Goal: Transaction & Acquisition: Purchase product/service

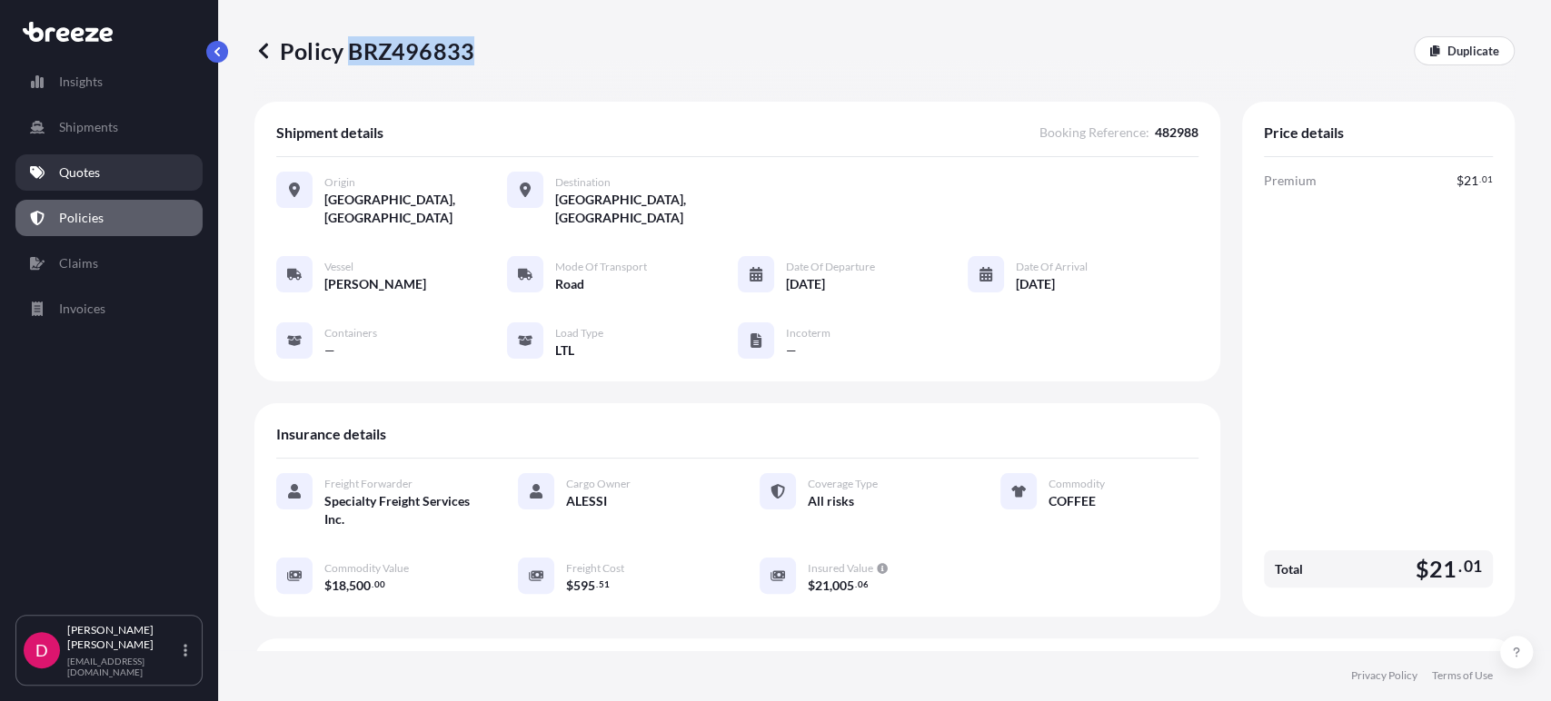
click at [62, 162] on link "Quotes" at bounding box center [108, 172] width 187 height 36
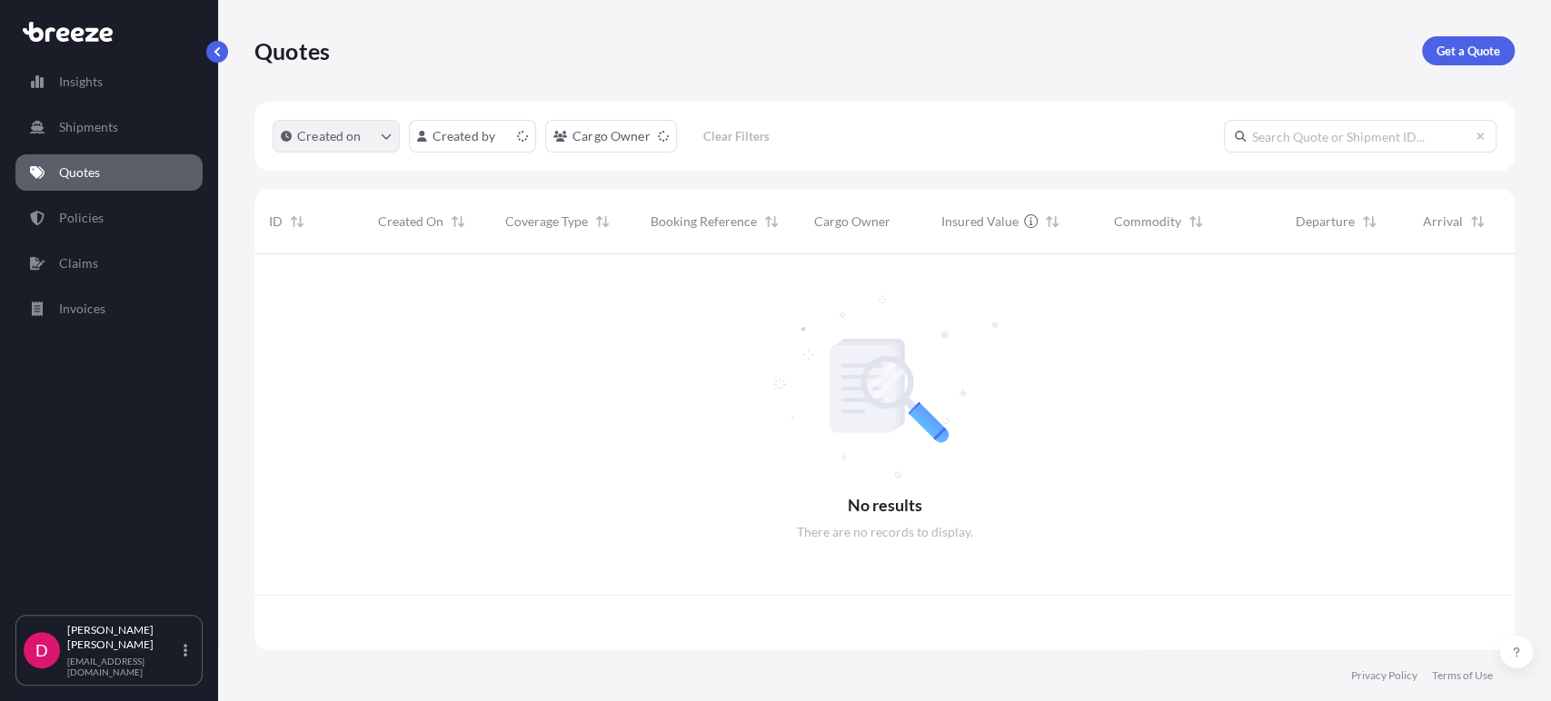
scroll to position [391, 1244]
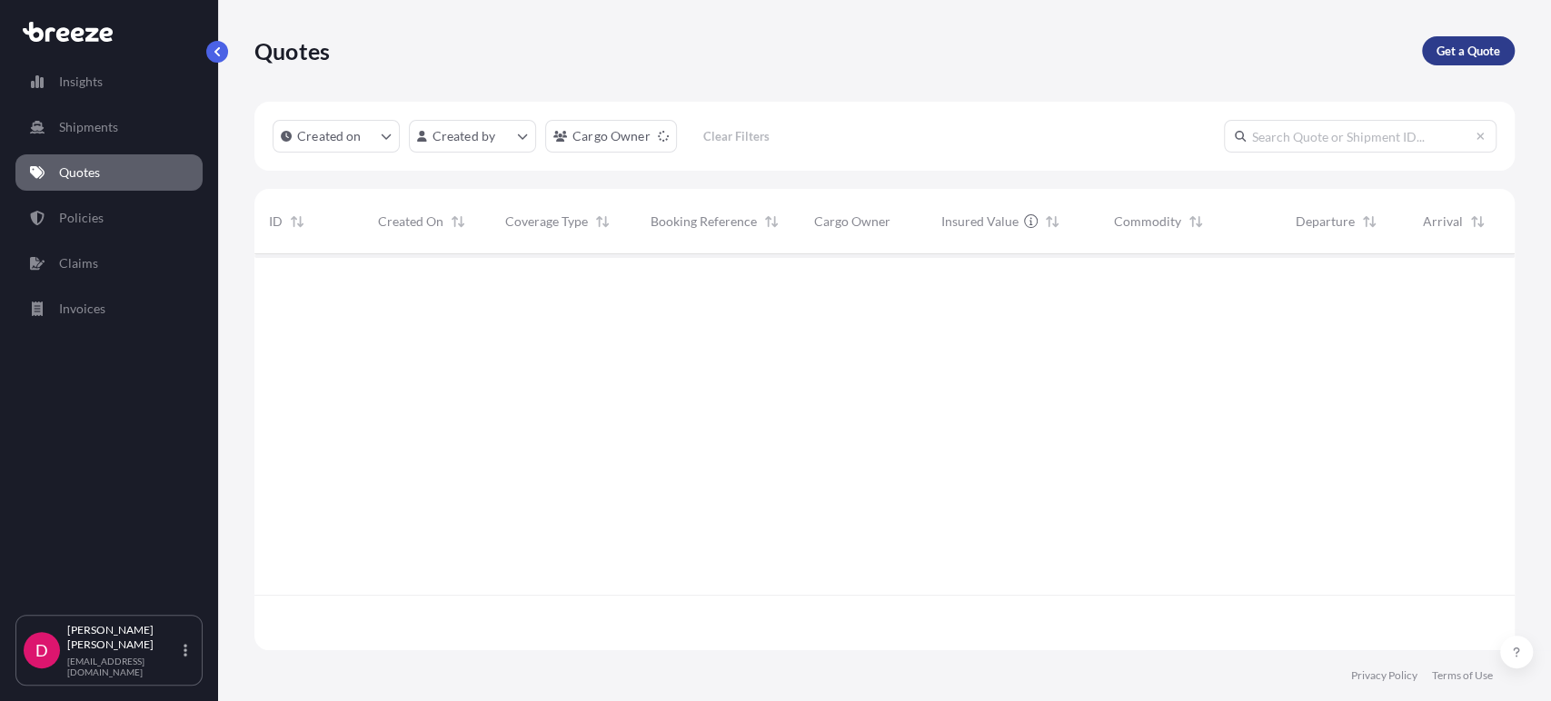
click at [1507, 56] on link "Get a Quote" at bounding box center [1468, 50] width 93 height 29
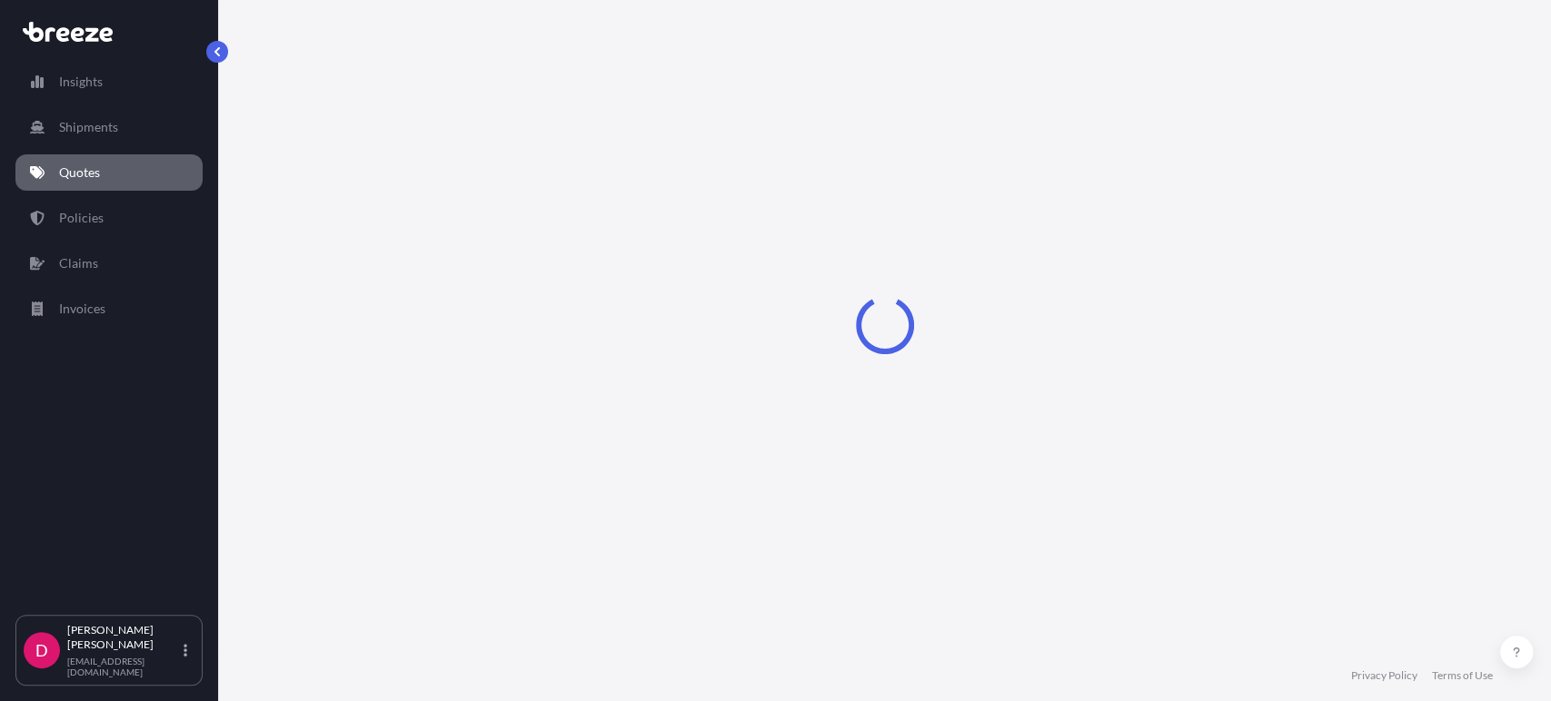
scroll to position [29, 0]
select select "Sea"
select select "1"
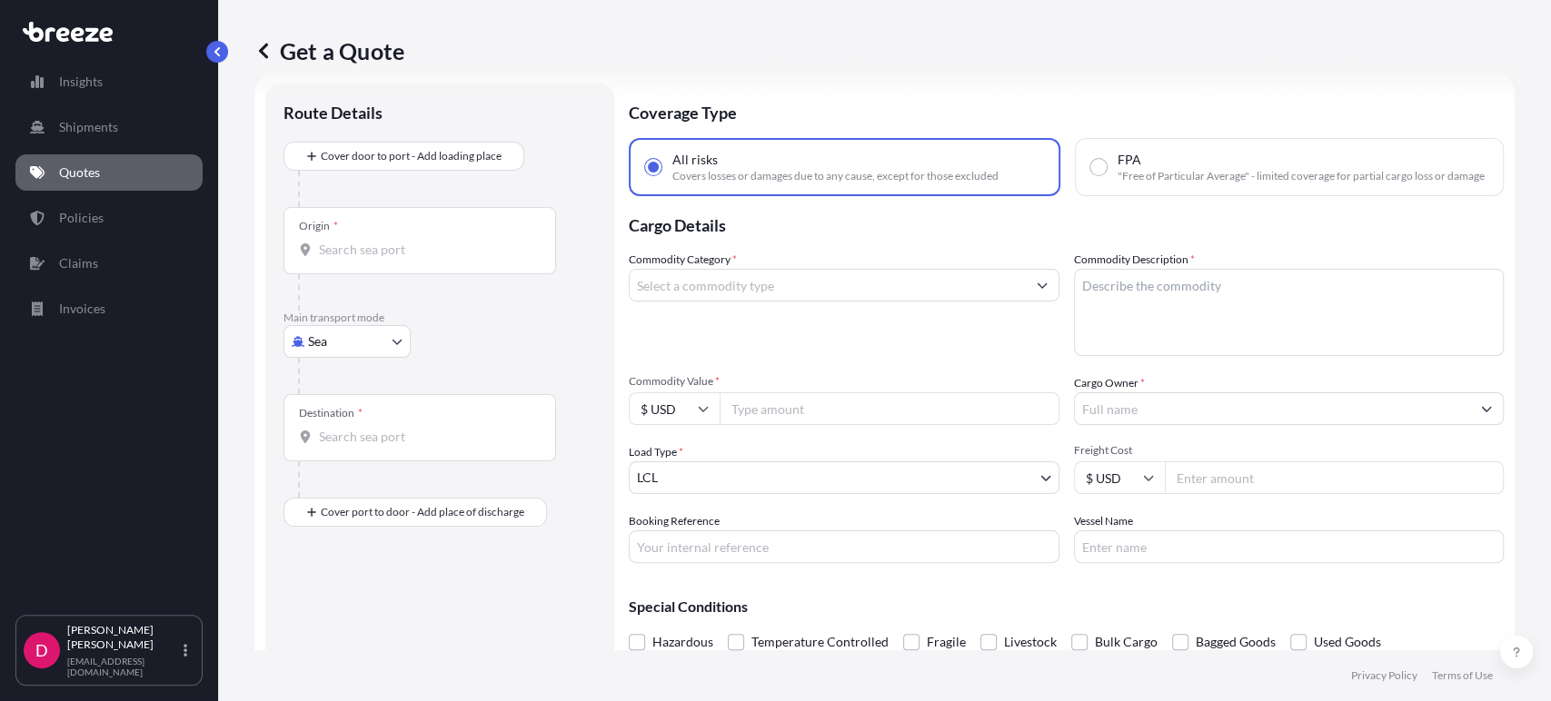
click at [400, 326] on body "Insights Shipments Quotes Policies Claims Invoices D [PERSON_NAME] [EMAIL_ADDRE…" at bounding box center [775, 350] width 1551 height 701
click at [329, 461] on span "Road" at bounding box center [332, 453] width 29 height 18
select select "Road"
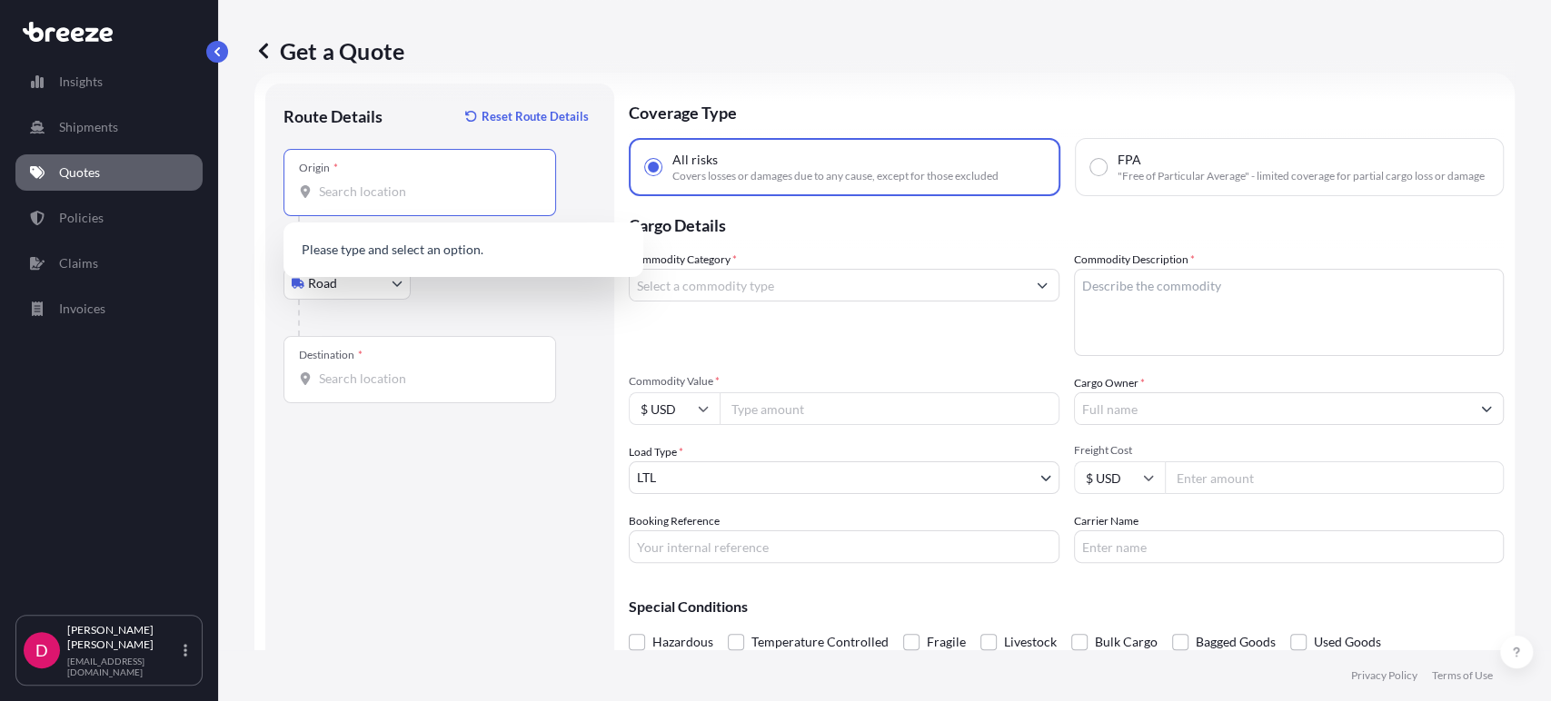
click at [379, 188] on input "Origin *" at bounding box center [426, 192] width 214 height 18
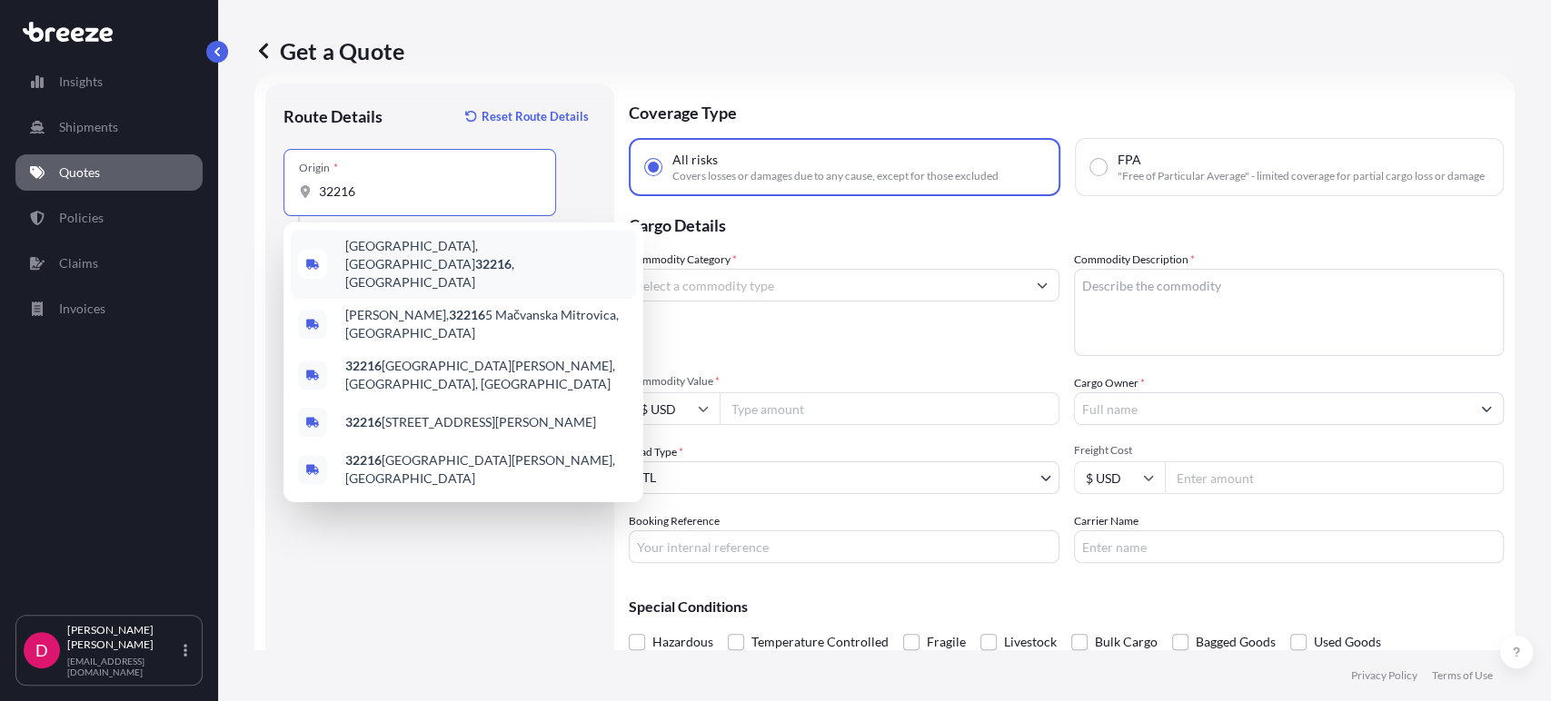
click at [509, 253] on div "[GEOGRAPHIC_DATA] , [GEOGRAPHIC_DATA]" at bounding box center [463, 264] width 345 height 69
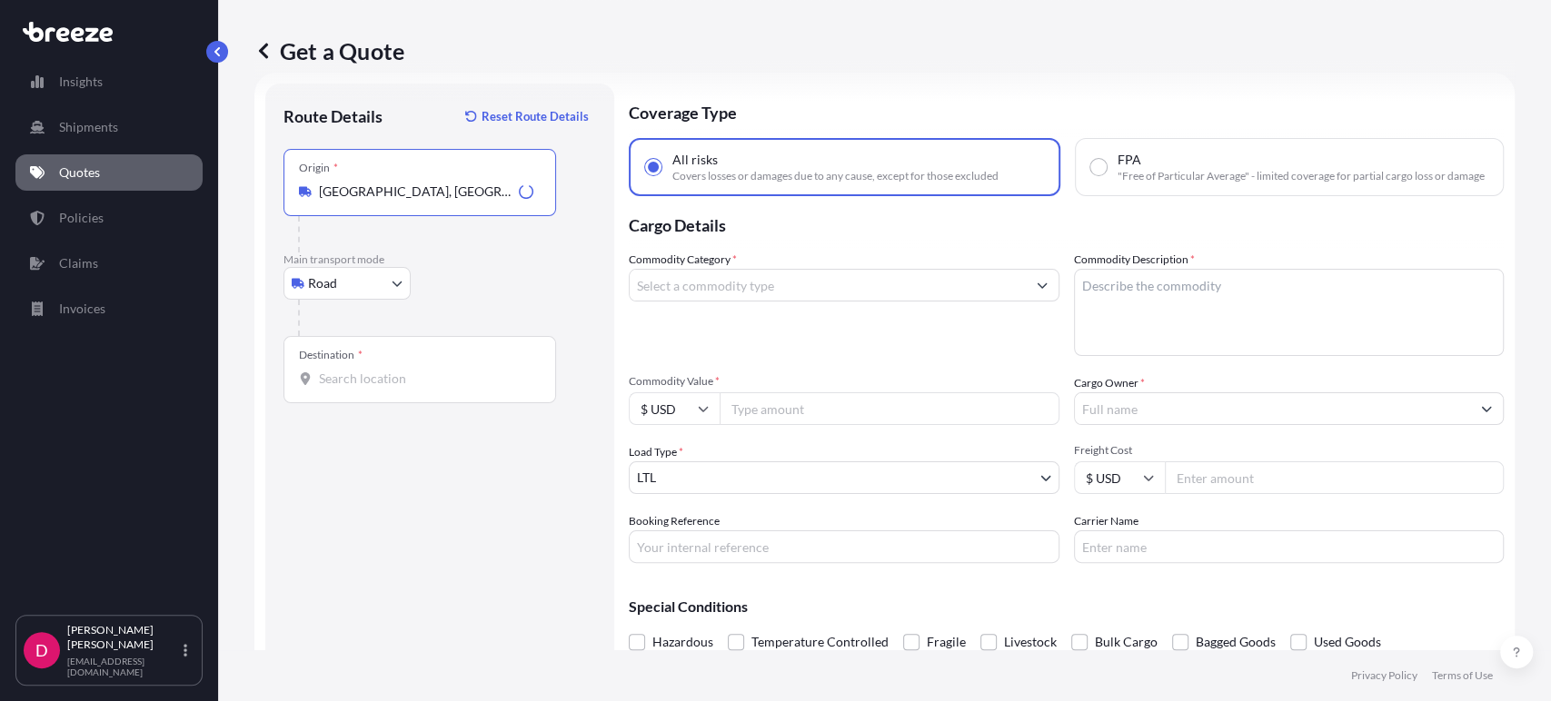
type input "[GEOGRAPHIC_DATA], [GEOGRAPHIC_DATA]"
click at [413, 389] on div "Destination *" at bounding box center [419, 369] width 273 height 67
click at [413, 388] on input "Destination *" at bounding box center [426, 379] width 214 height 18
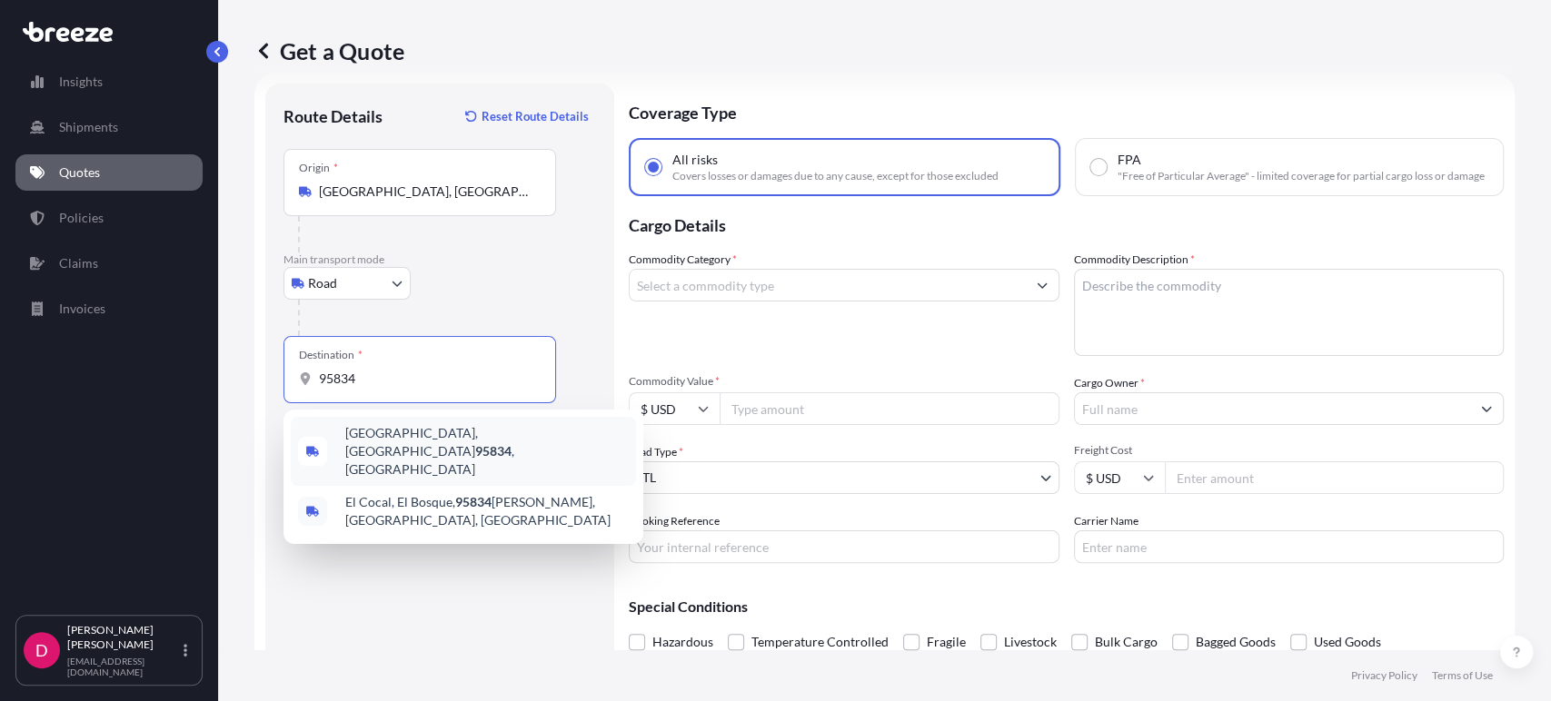
click at [412, 455] on div "[GEOGRAPHIC_DATA] , [GEOGRAPHIC_DATA]" at bounding box center [463, 451] width 345 height 69
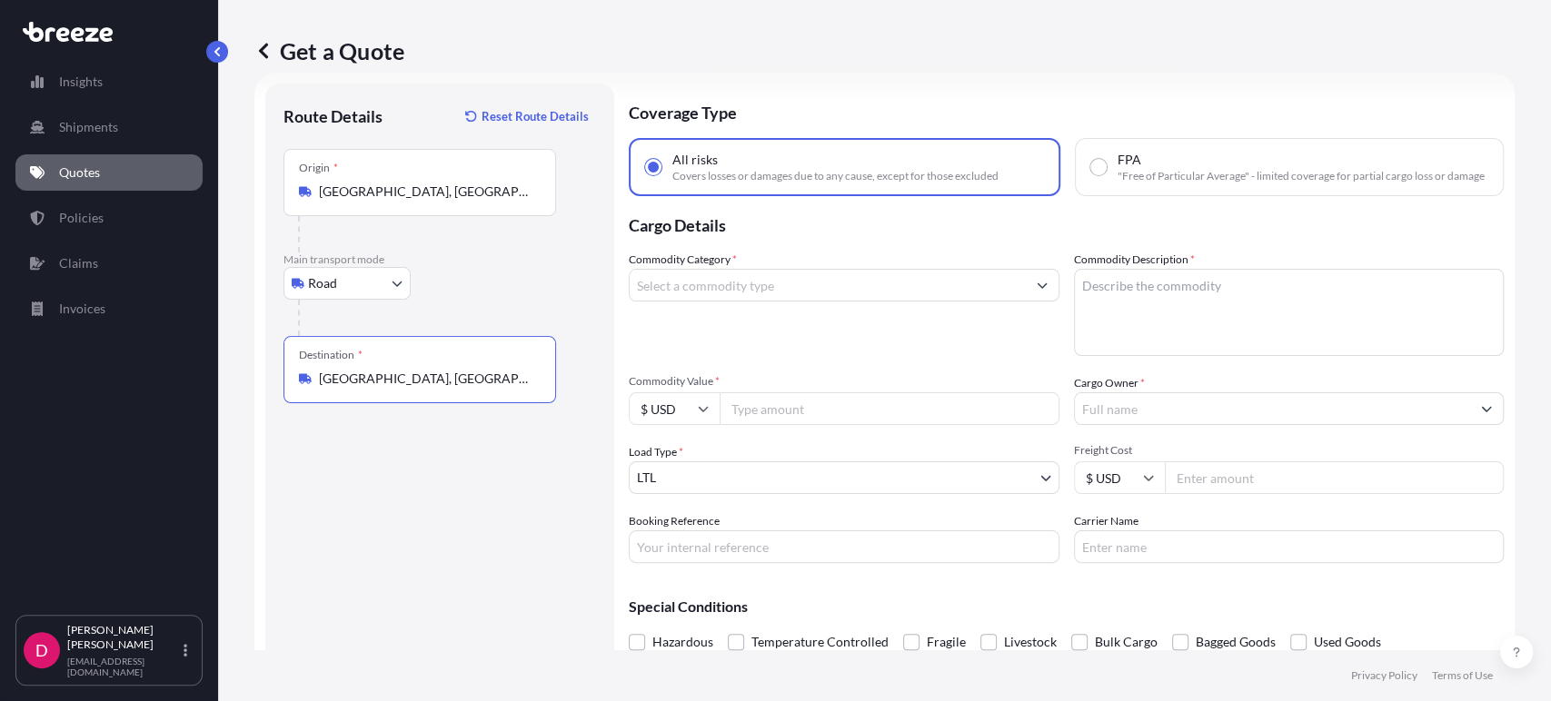
type input "[GEOGRAPHIC_DATA], [GEOGRAPHIC_DATA]"
click at [772, 295] on input "Commodity Category *" at bounding box center [828, 285] width 396 height 33
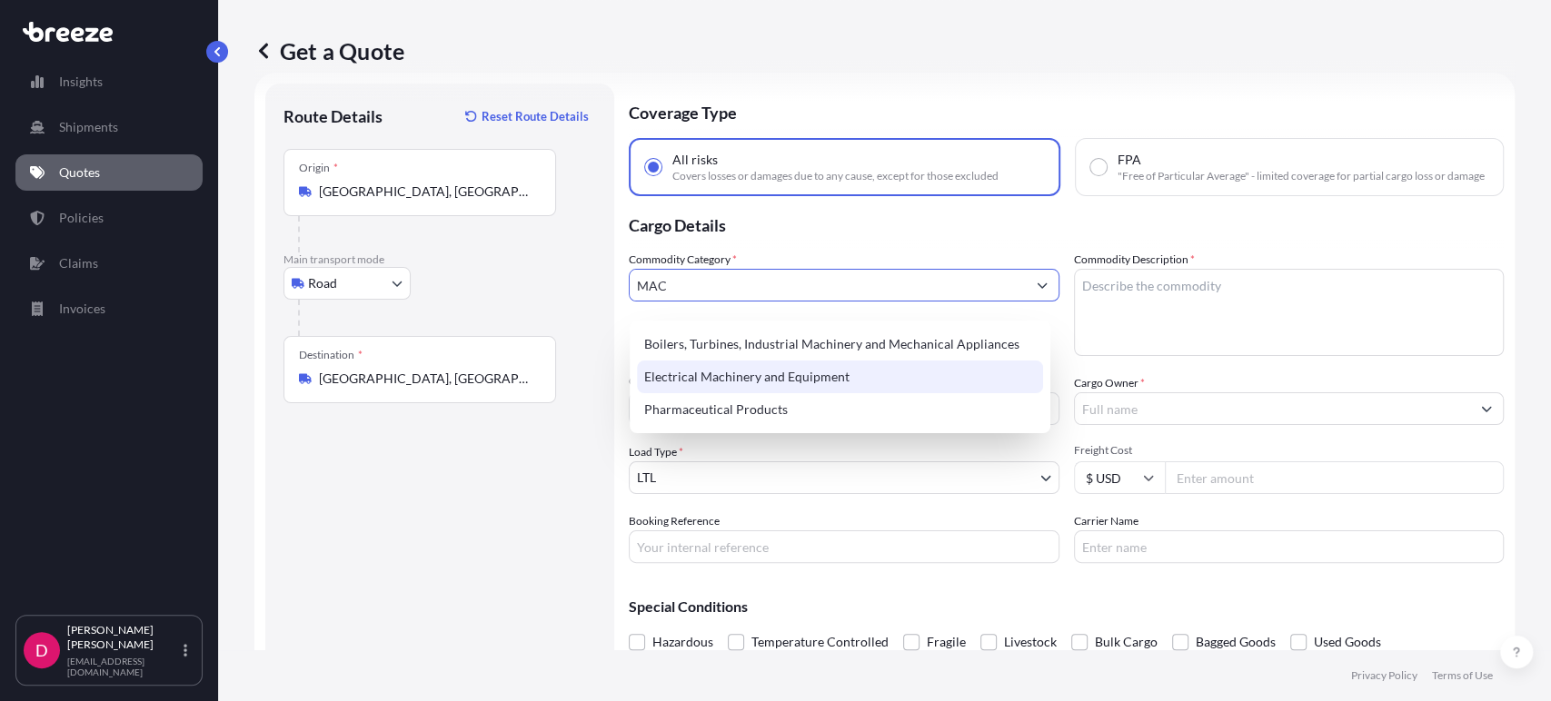
click at [782, 379] on div "Electrical Machinery and Equipment" at bounding box center [840, 377] width 406 height 33
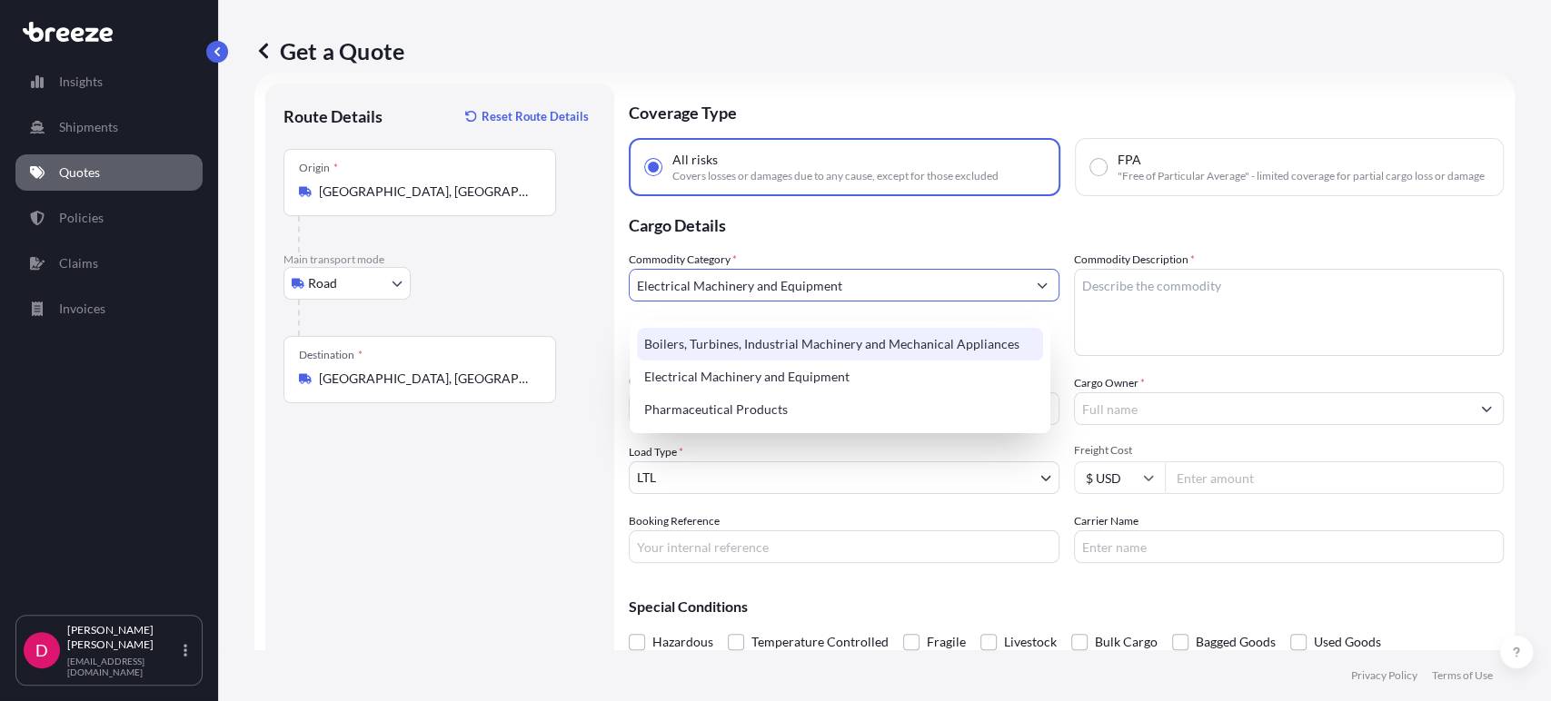
type input "Electrical Machinery and Equipment"
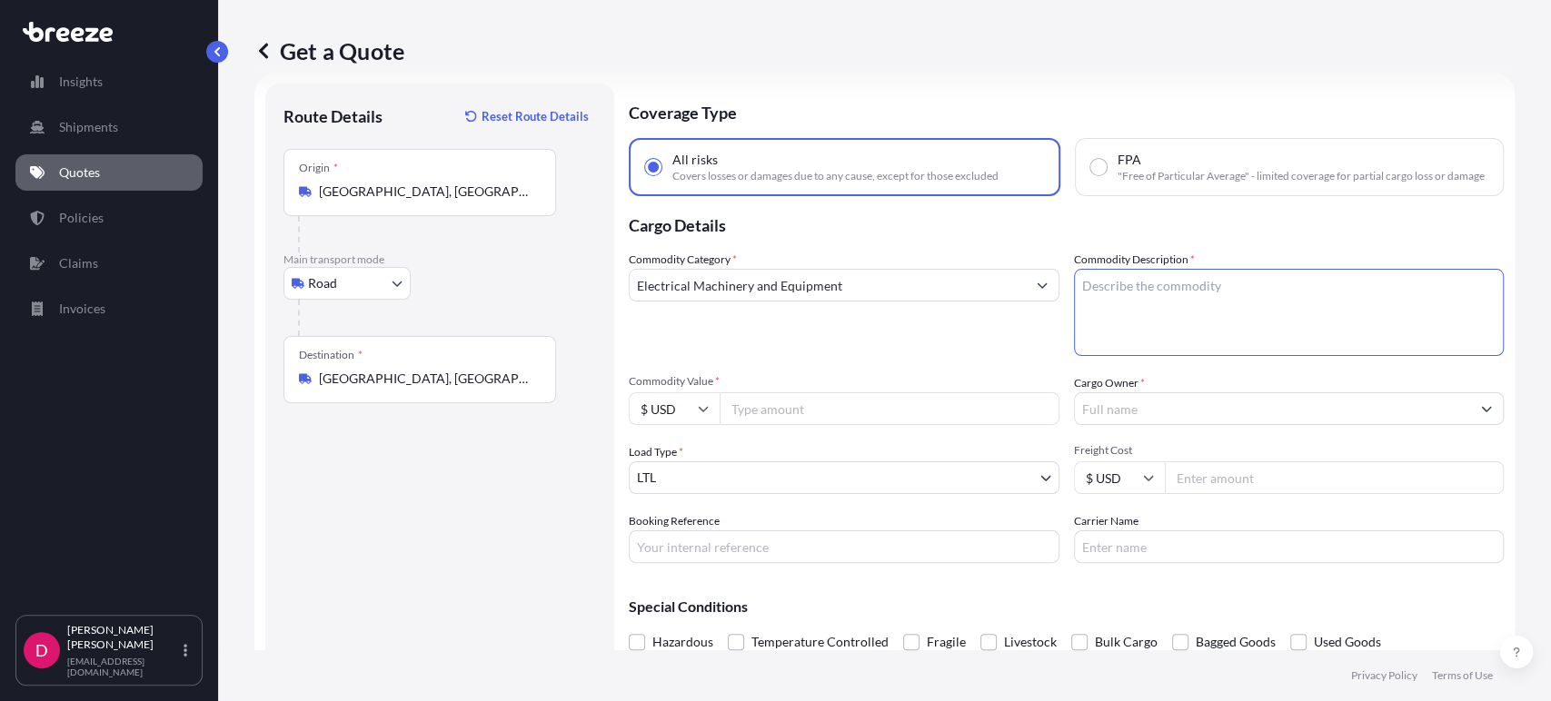
click at [1119, 313] on textarea "Commodity Description *" at bounding box center [1289, 312] width 431 height 87
type textarea "COMPRESSORS"
click at [756, 425] on input "Commodity Value *" at bounding box center [890, 409] width 340 height 33
type input "8000.00"
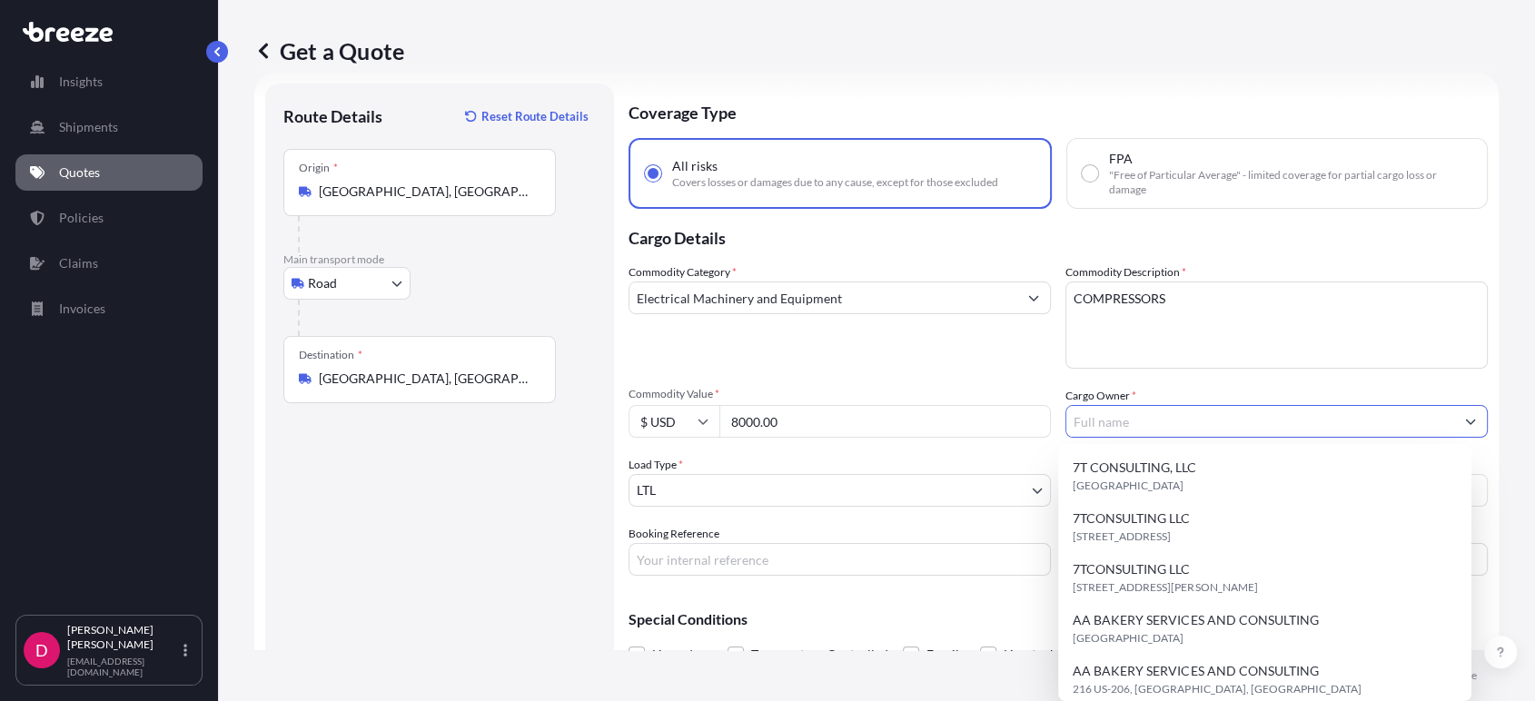
click at [1108, 417] on input "Cargo Owner *" at bounding box center [1261, 421] width 388 height 33
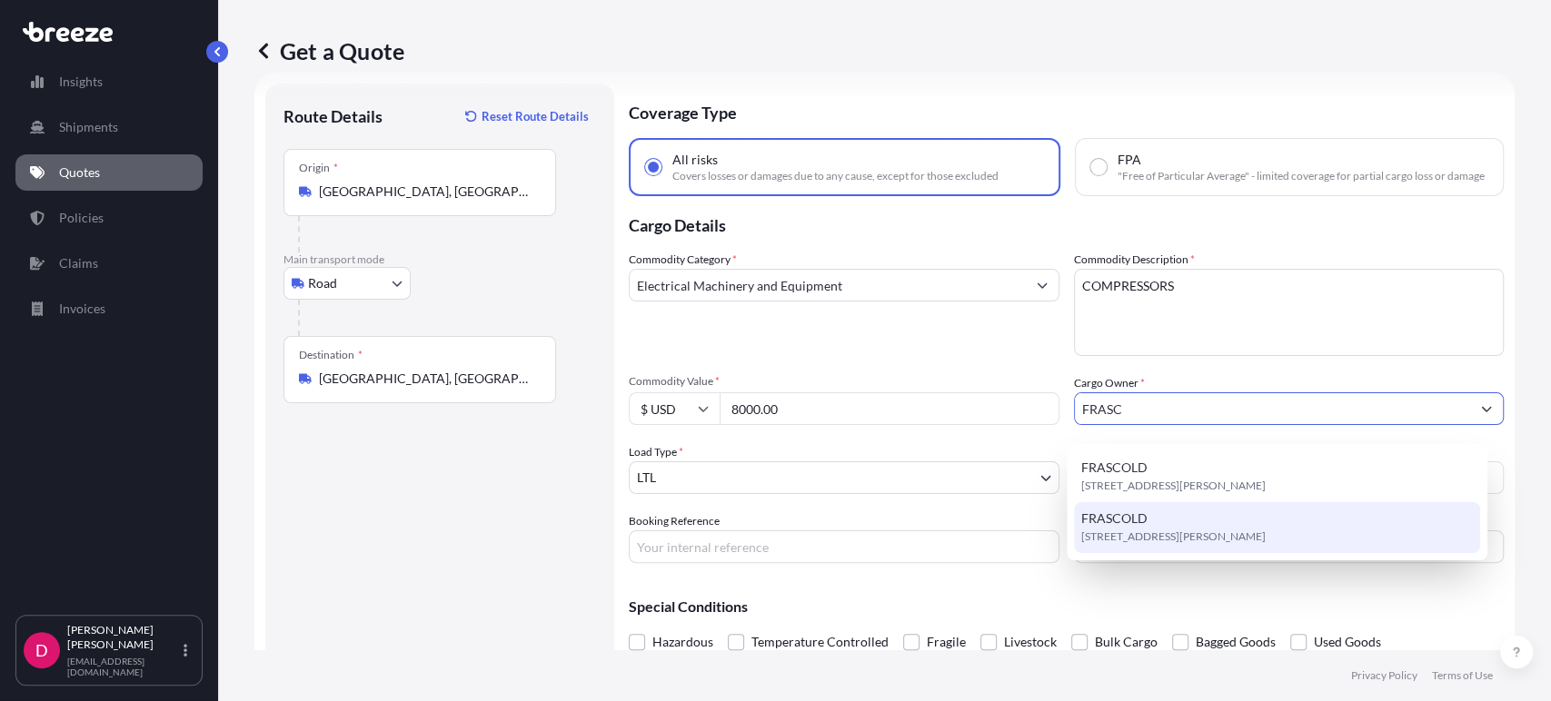
click at [1160, 522] on div "FRASCOLD [STREET_ADDRESS][PERSON_NAME]" at bounding box center [1277, 527] width 406 height 51
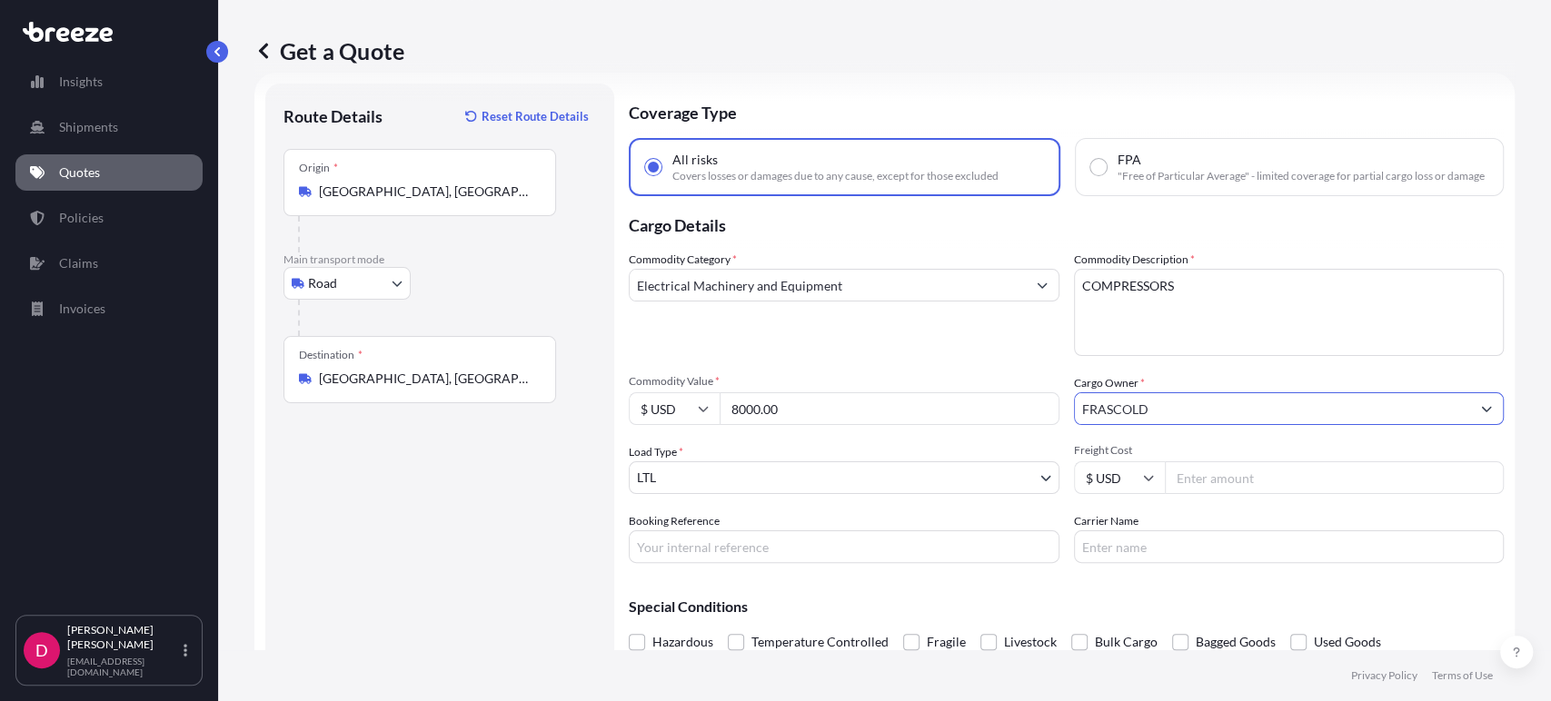
type input "FRASCOLD"
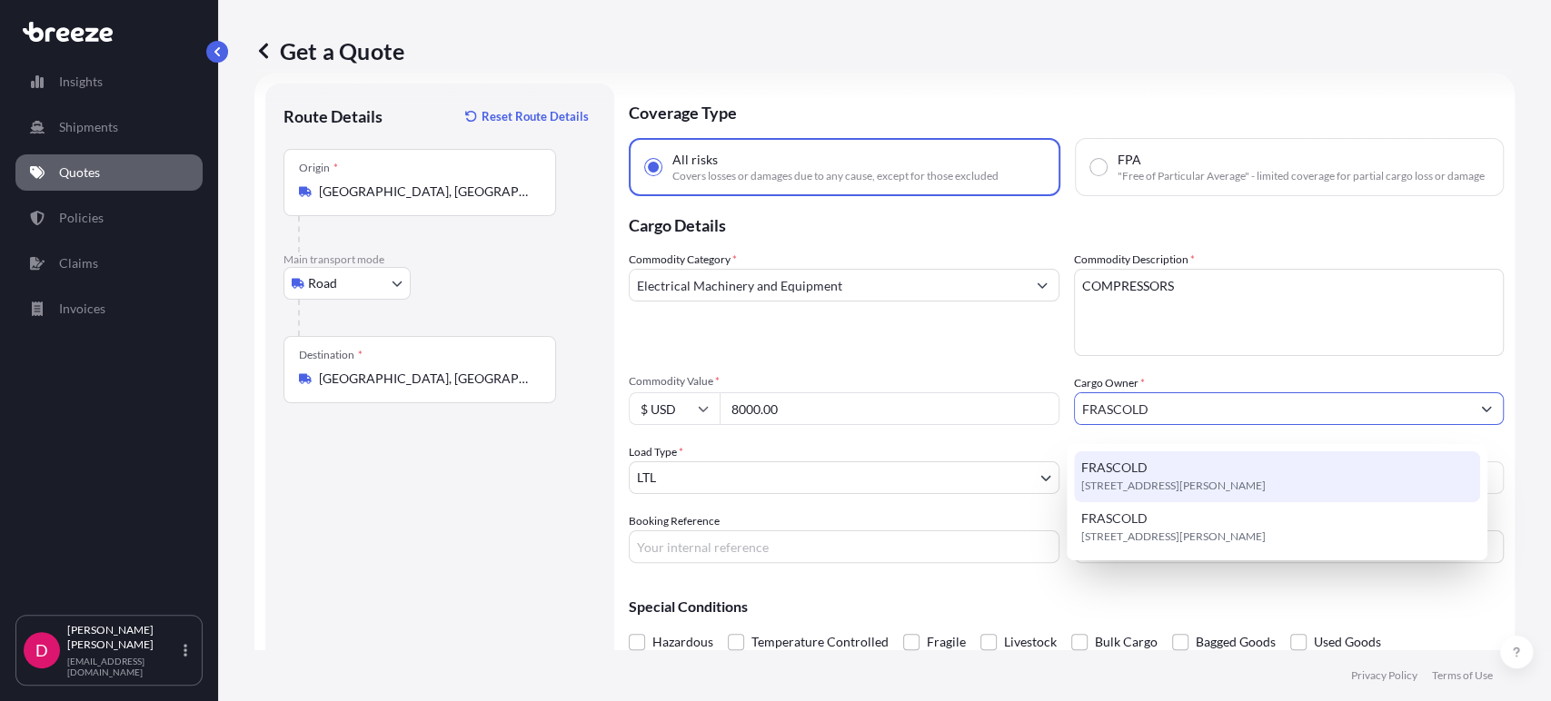
click at [1242, 488] on span "[STREET_ADDRESS][PERSON_NAME]" at bounding box center [1173, 486] width 184 height 18
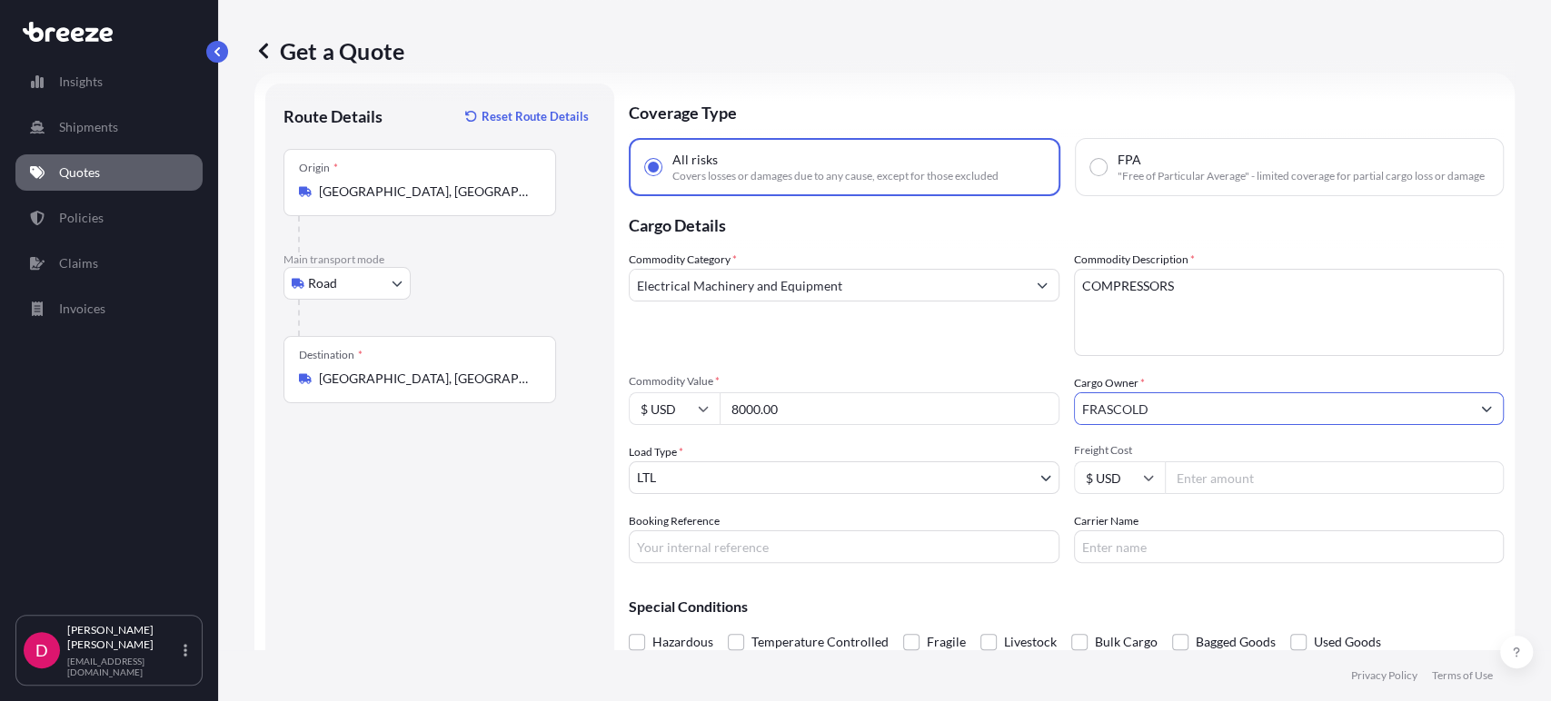
click at [1242, 487] on input "Freight Cost" at bounding box center [1335, 478] width 340 height 33
type input "594.81"
click at [872, 561] on input "Booking Reference" at bounding box center [844, 547] width 431 height 33
type input "483088"
click at [1298, 563] on input "Carrier Name" at bounding box center [1289, 547] width 431 height 33
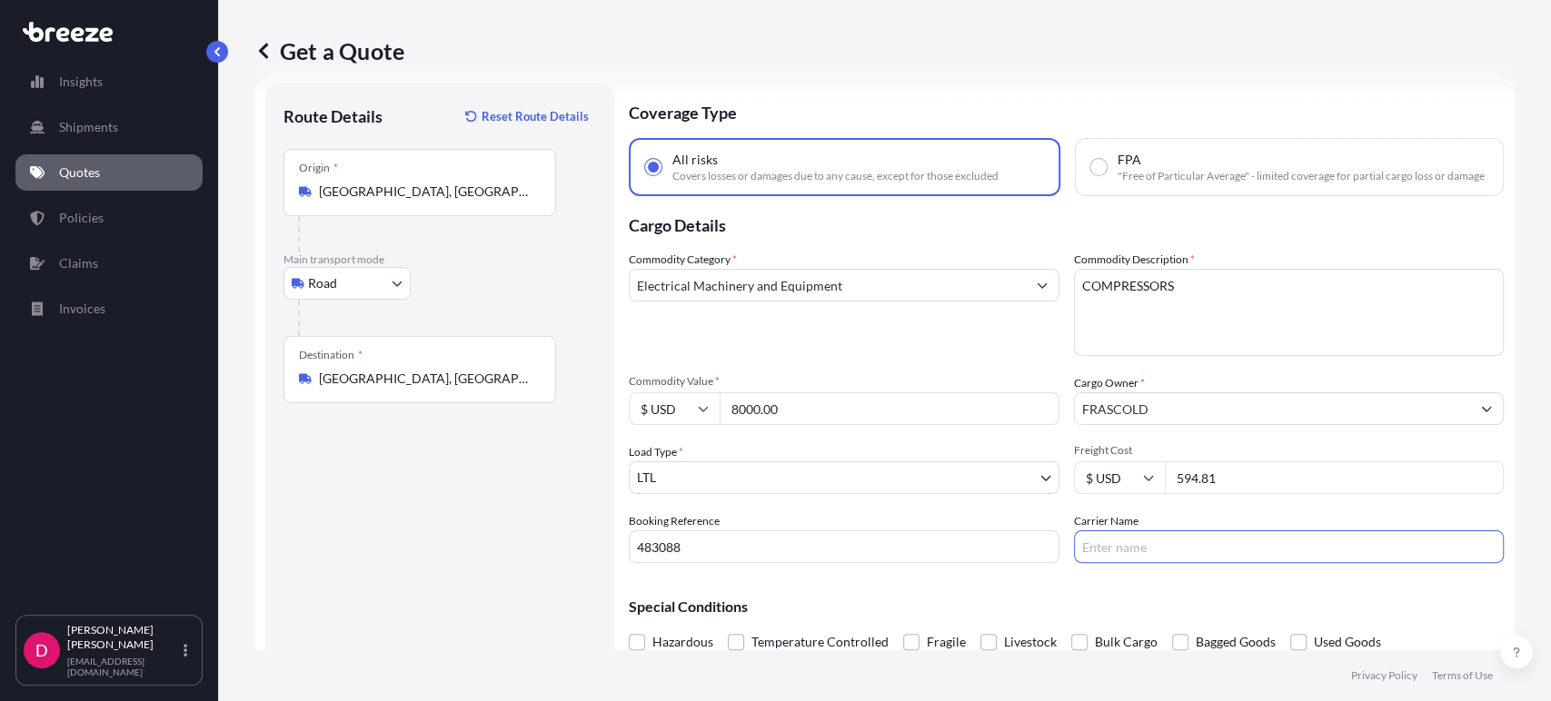
type input "ABF"
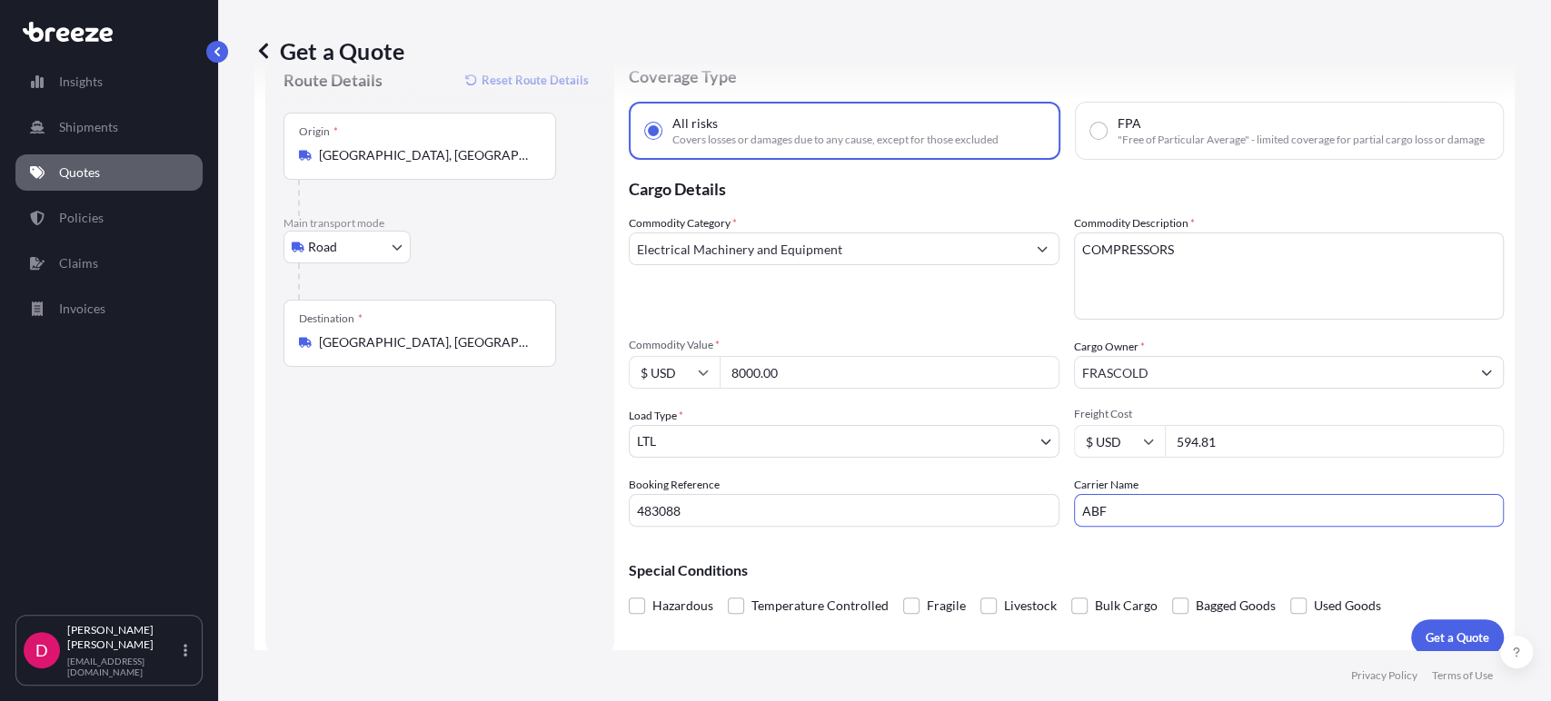
scroll to position [94, 0]
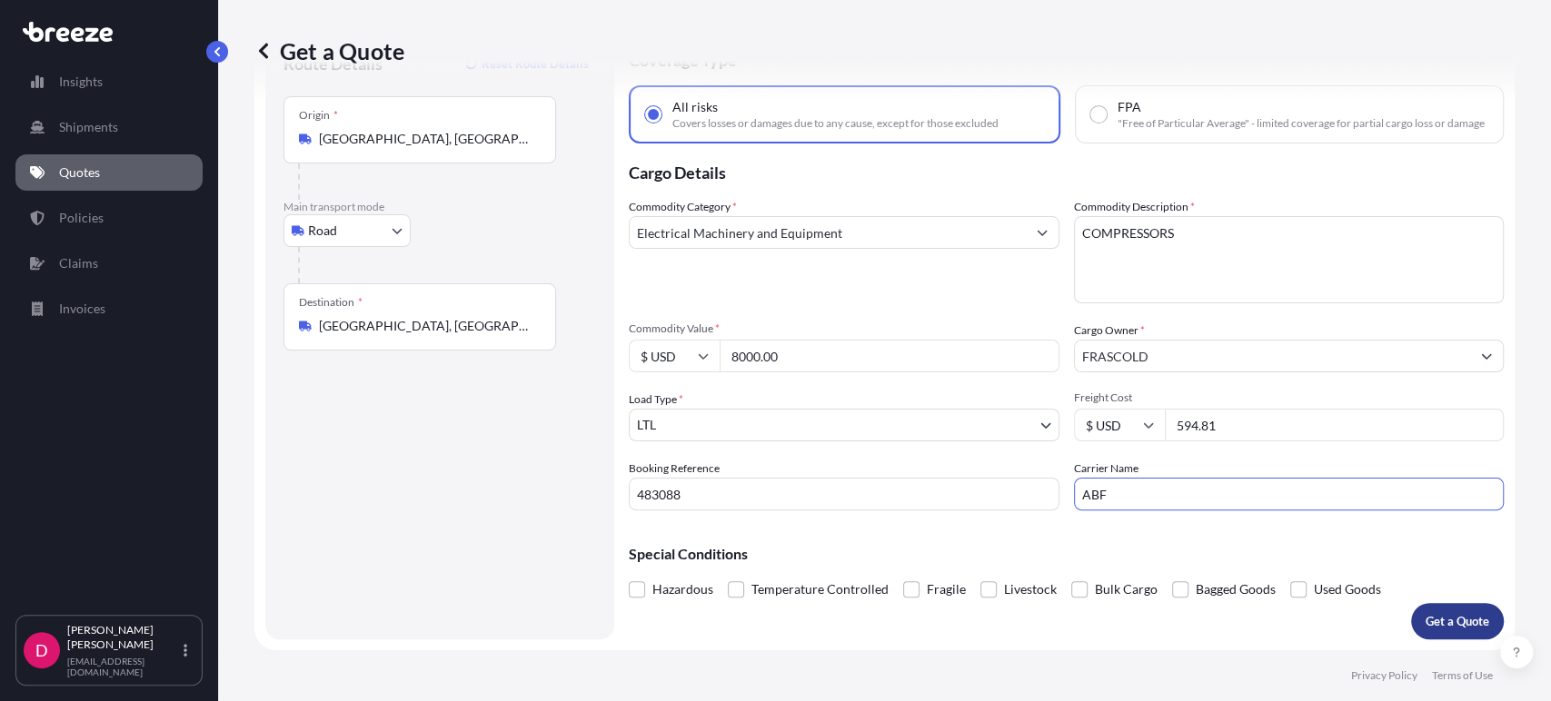
click at [1432, 615] on p "Get a Quote" at bounding box center [1458, 621] width 64 height 18
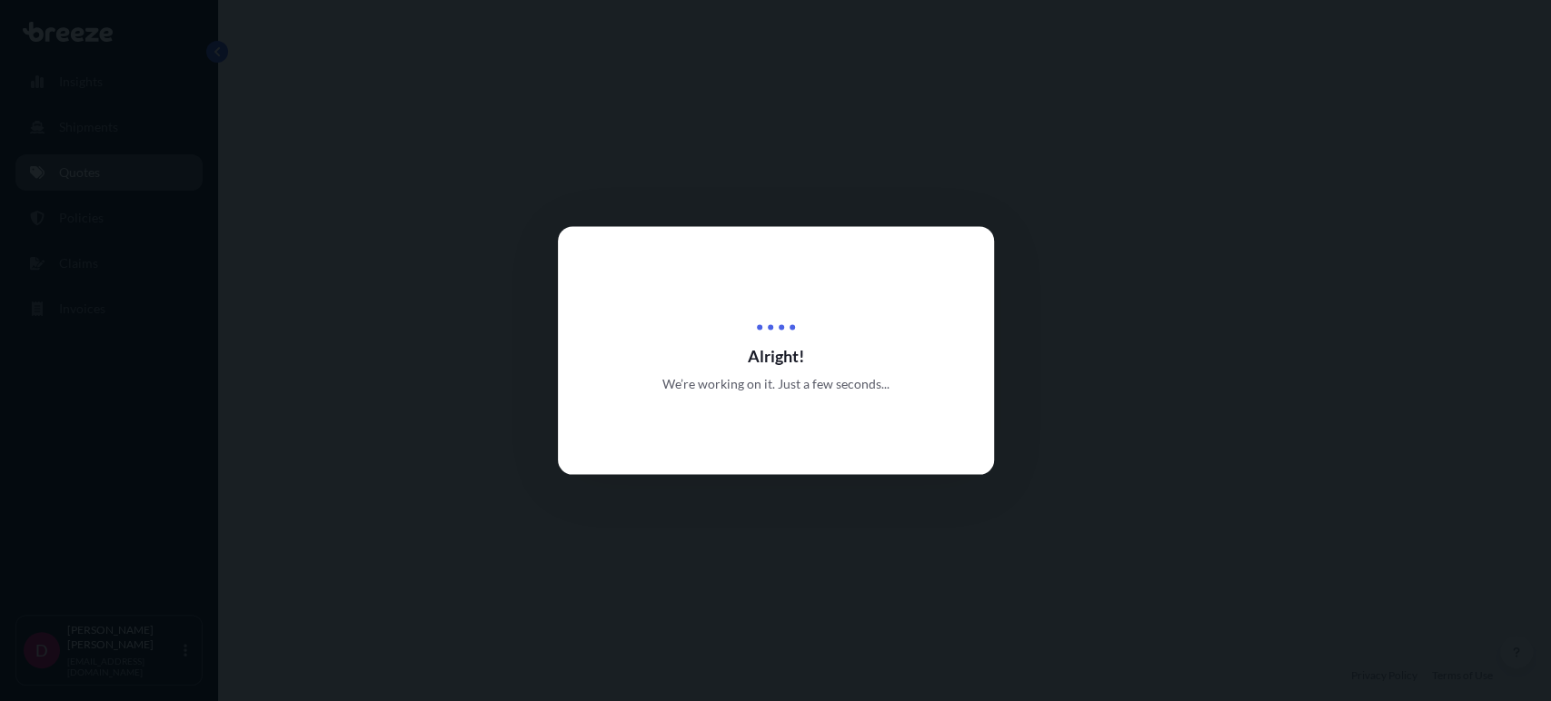
select select "Road"
select select "1"
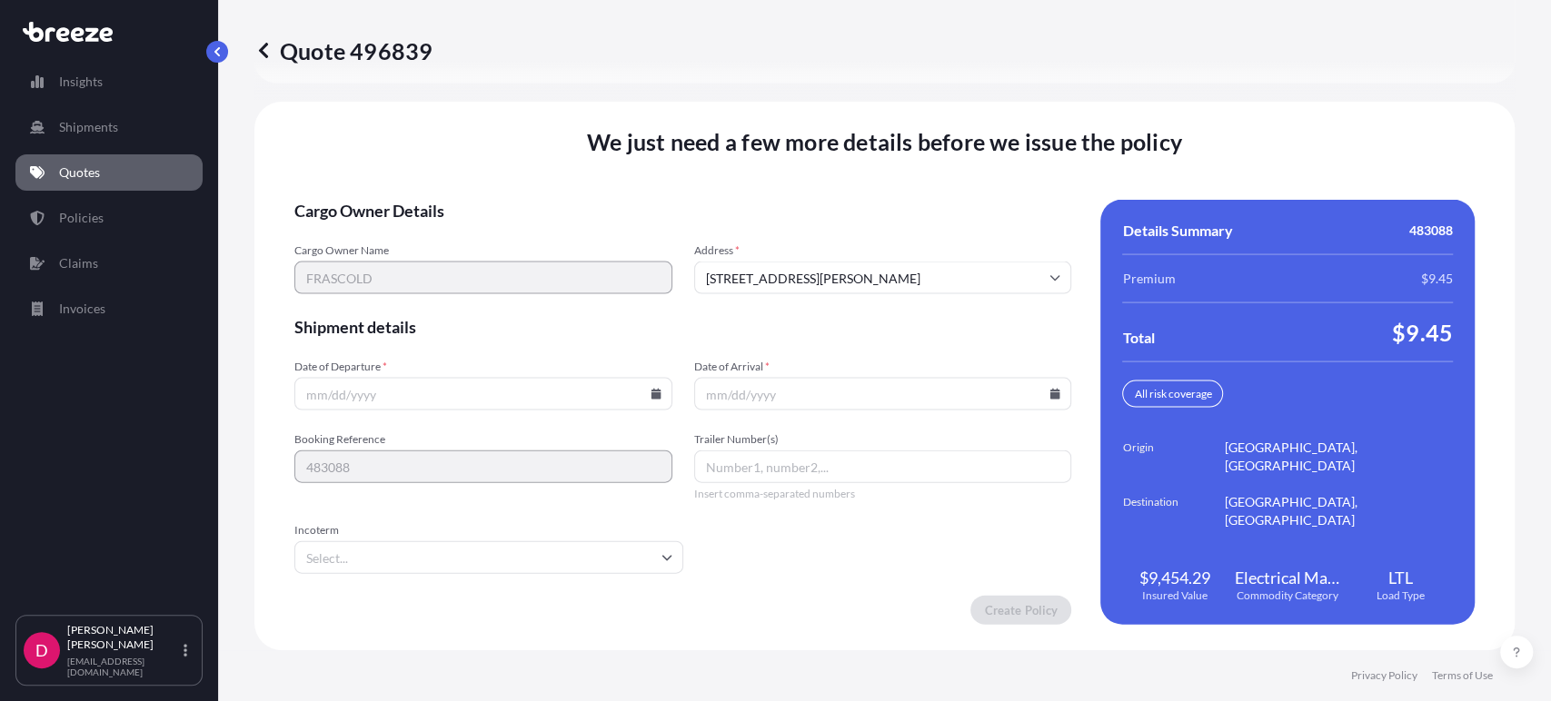
scroll to position [2495, 0]
click at [651, 393] on icon at bounding box center [656, 394] width 11 height 11
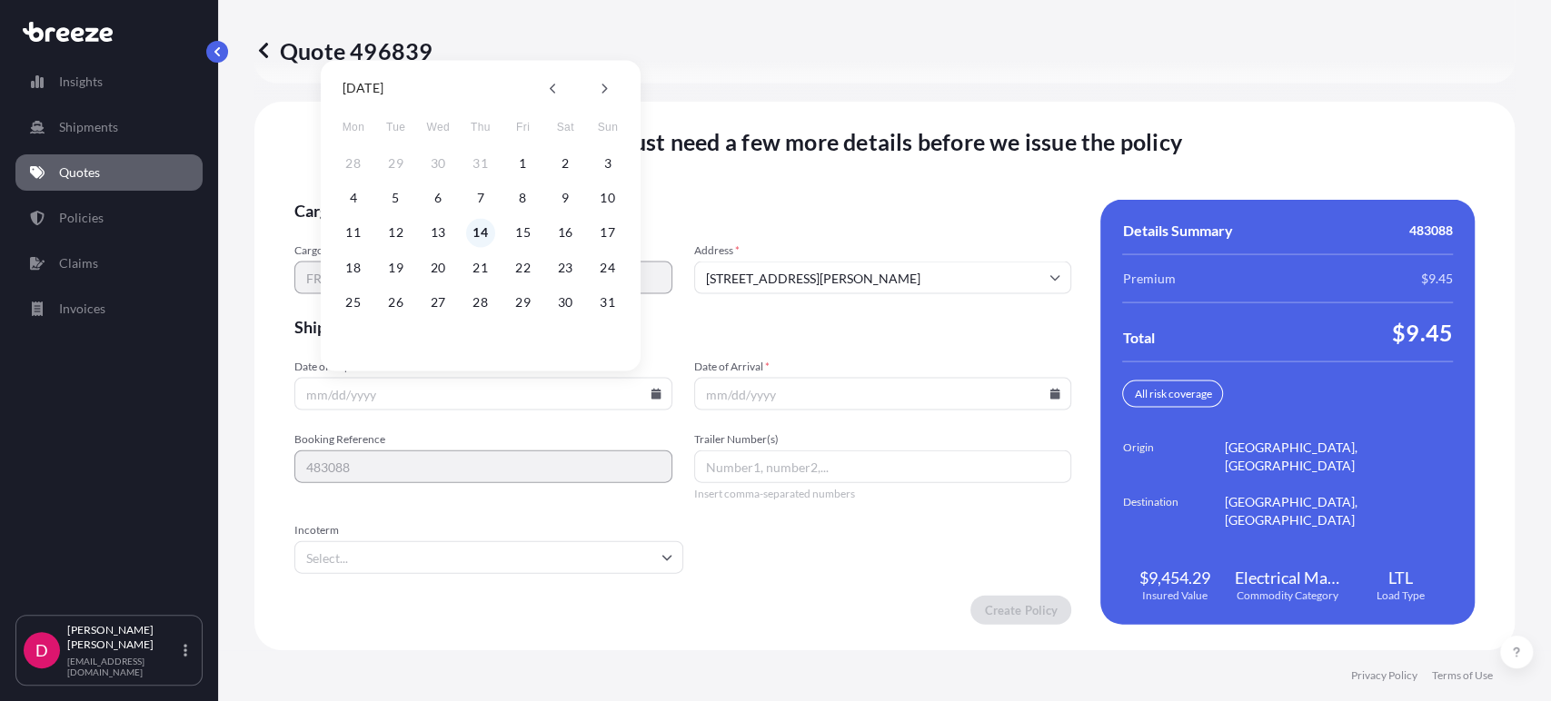
click at [478, 240] on button "14" at bounding box center [480, 232] width 29 height 29
type input "[DATE]"
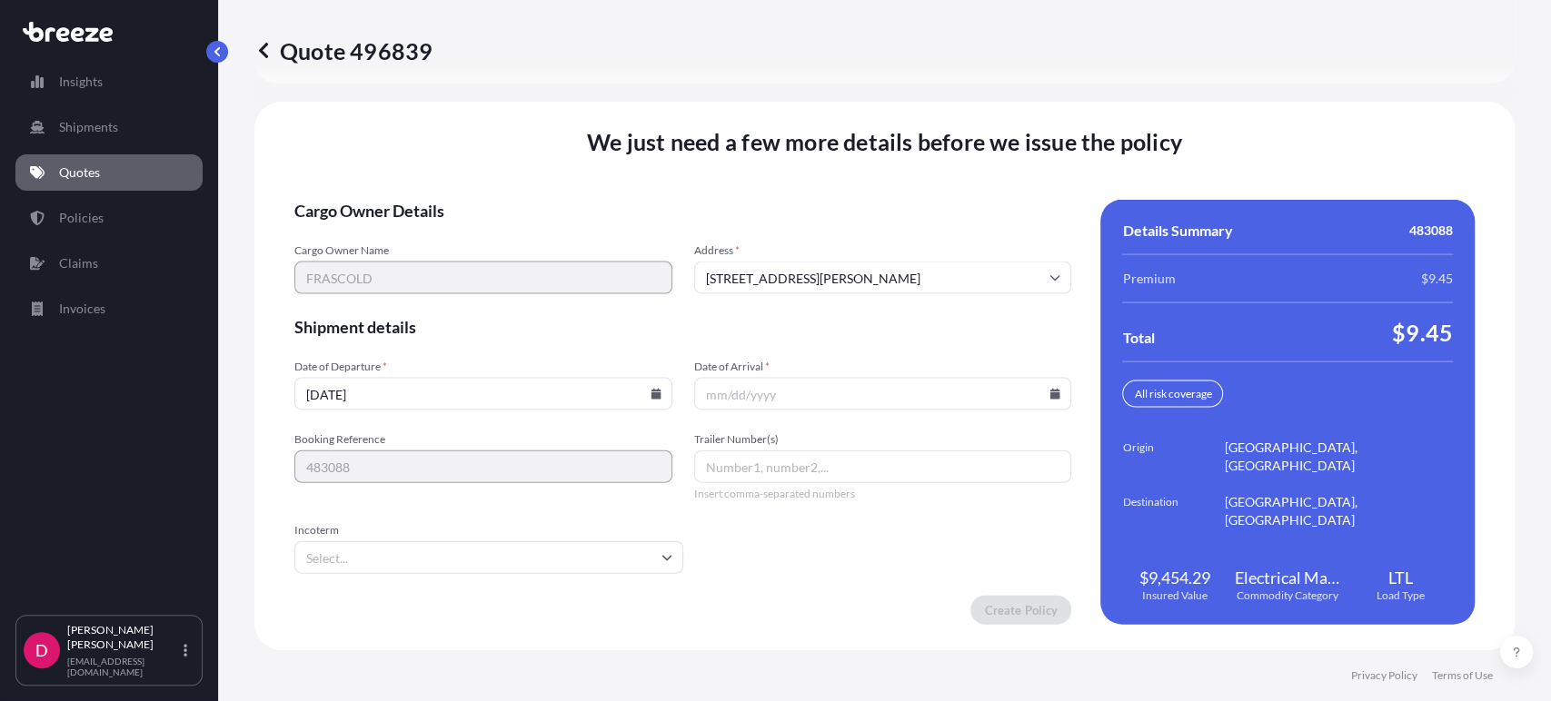
click at [1050, 395] on icon at bounding box center [1055, 394] width 10 height 11
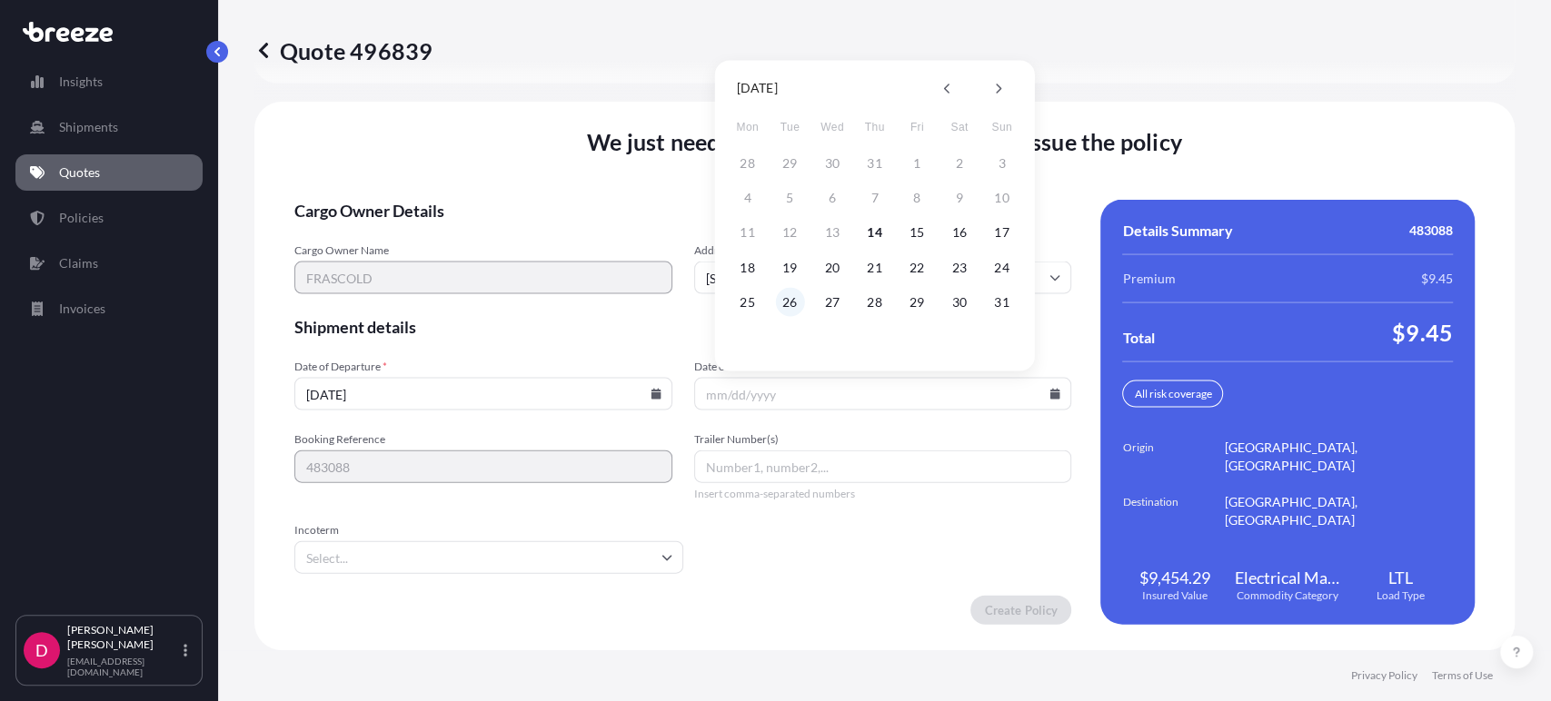
click at [784, 303] on button "26" at bounding box center [789, 301] width 29 height 29
type input "[DATE]"
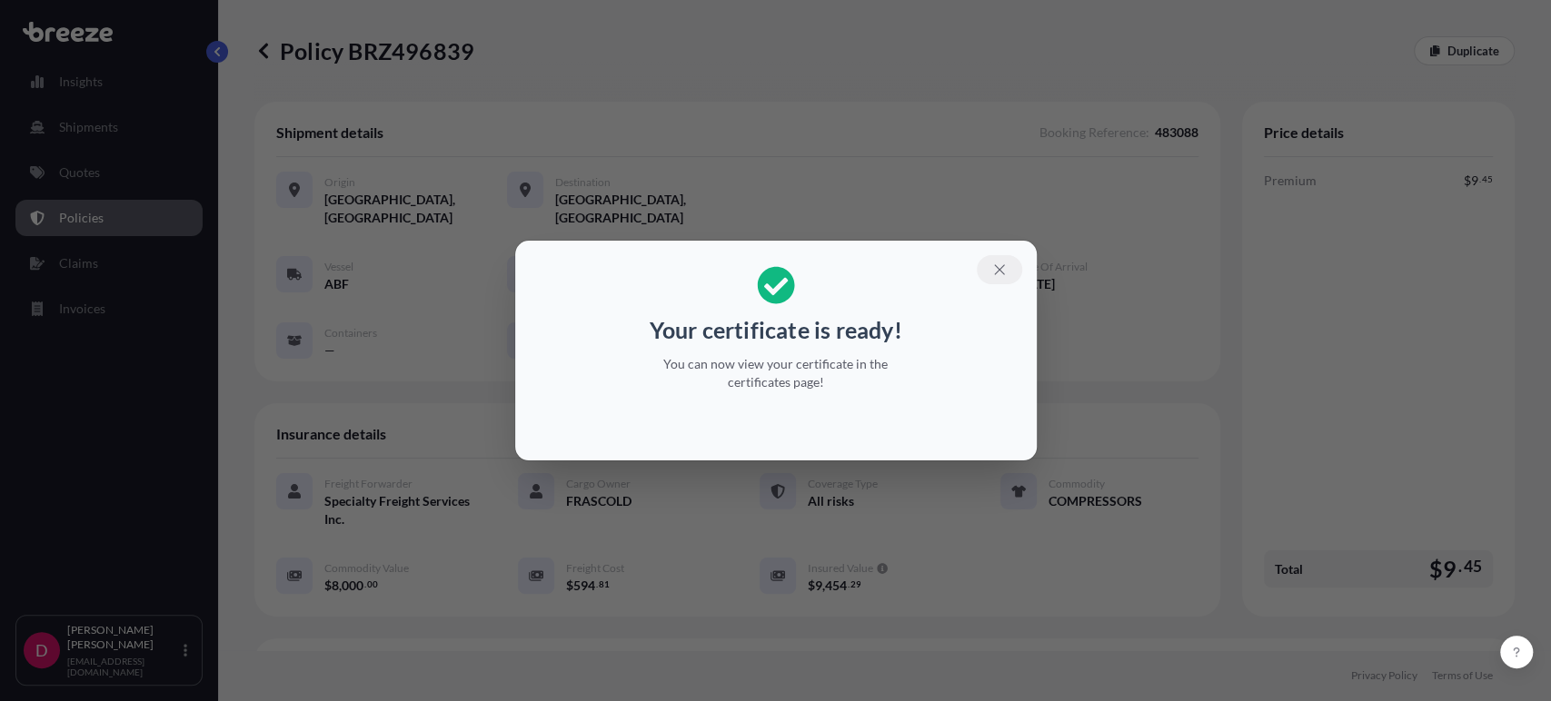
click at [1003, 270] on icon "button" at bounding box center [999, 270] width 16 height 16
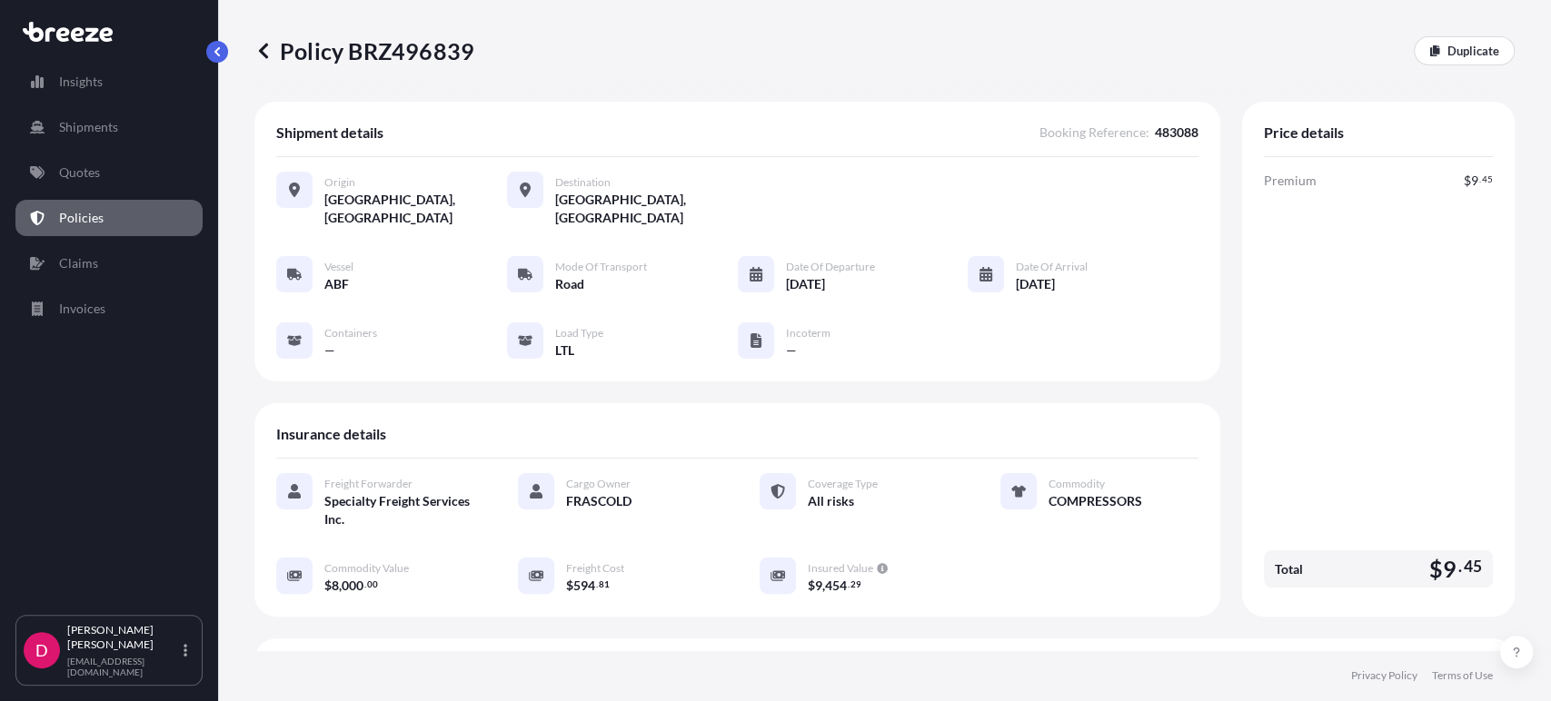
click at [412, 45] on p "Policy BRZ496839" at bounding box center [364, 50] width 220 height 29
copy p "BRZ496839"
